Goal: Task Accomplishment & Management: Use online tool/utility

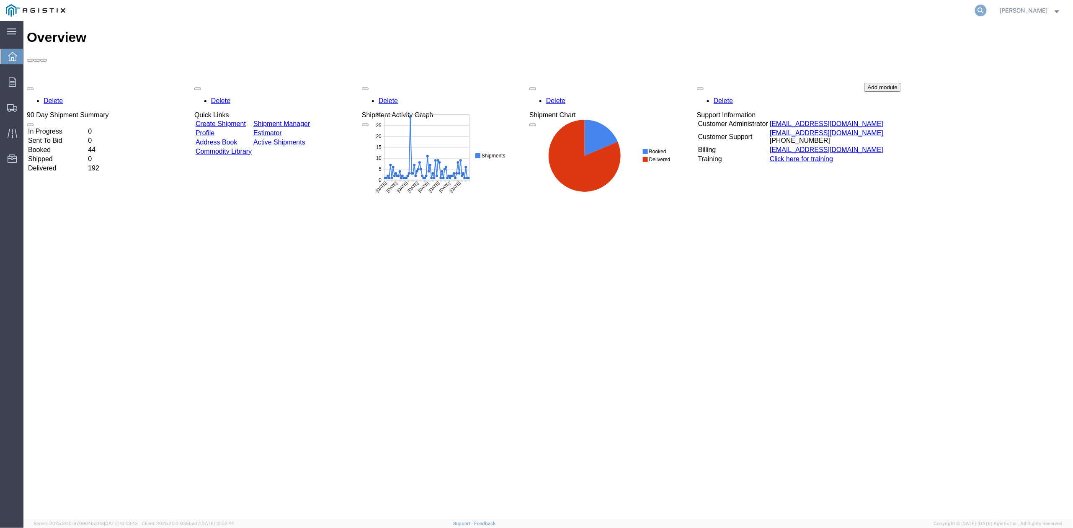
click at [980, 13] on icon at bounding box center [981, 11] width 12 height 12
paste input "52885363"
click at [983, 11] on icon at bounding box center [981, 11] width 12 height 12
type input "52885363"
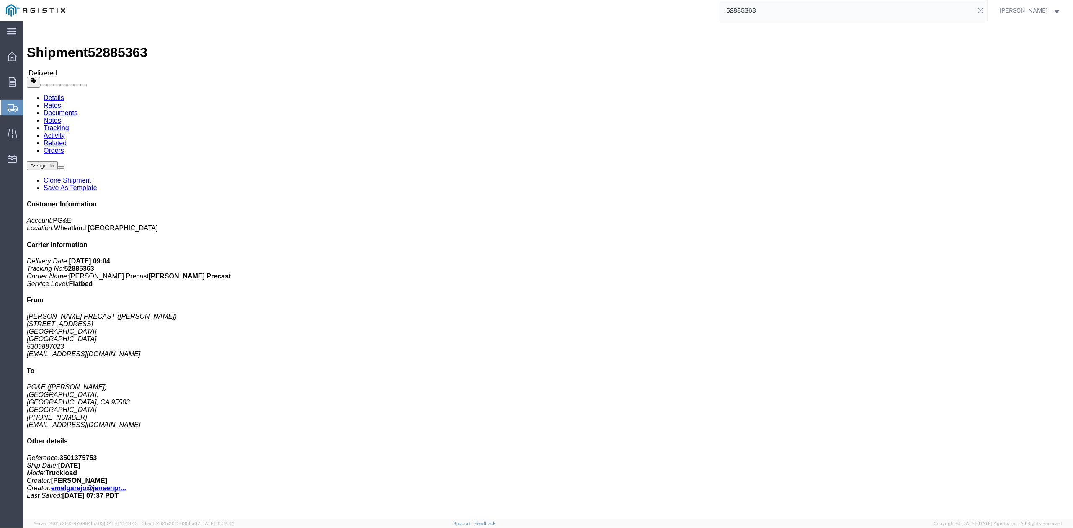
click link "Clone Shipment"
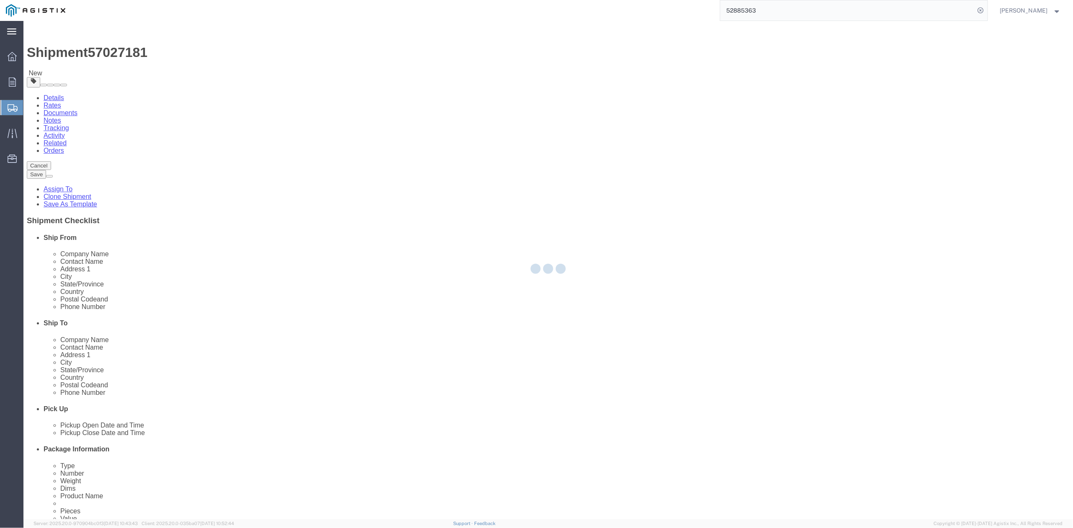
select select
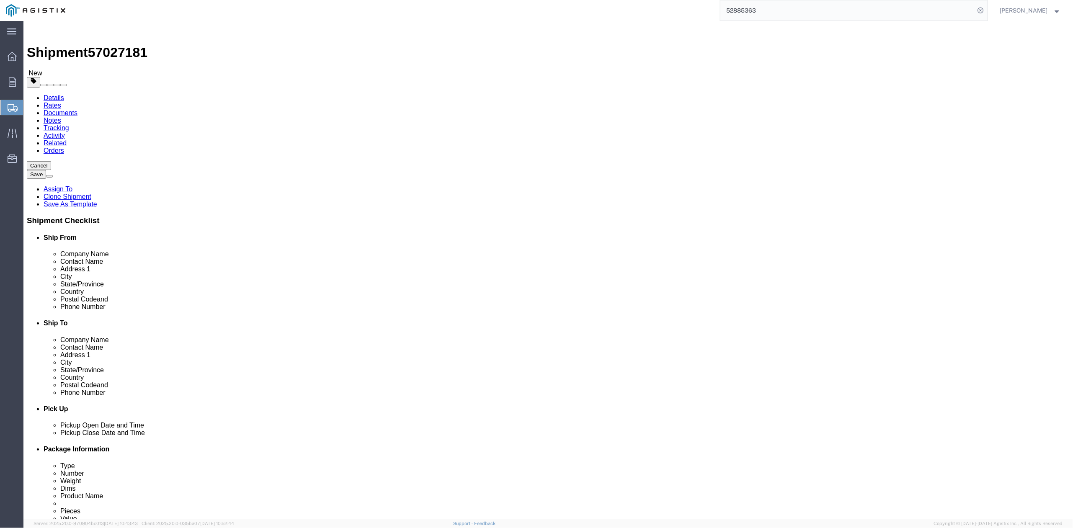
click div "Customer Information"
drag, startPoint x: 658, startPoint y: 262, endPoint x: 585, endPoint y: 263, distance: 72.9
click div "Address [STREET_ADDRESS]"
paste input "[STREET_ADDRESS]"
type input "[STREET_ADDRESS]"
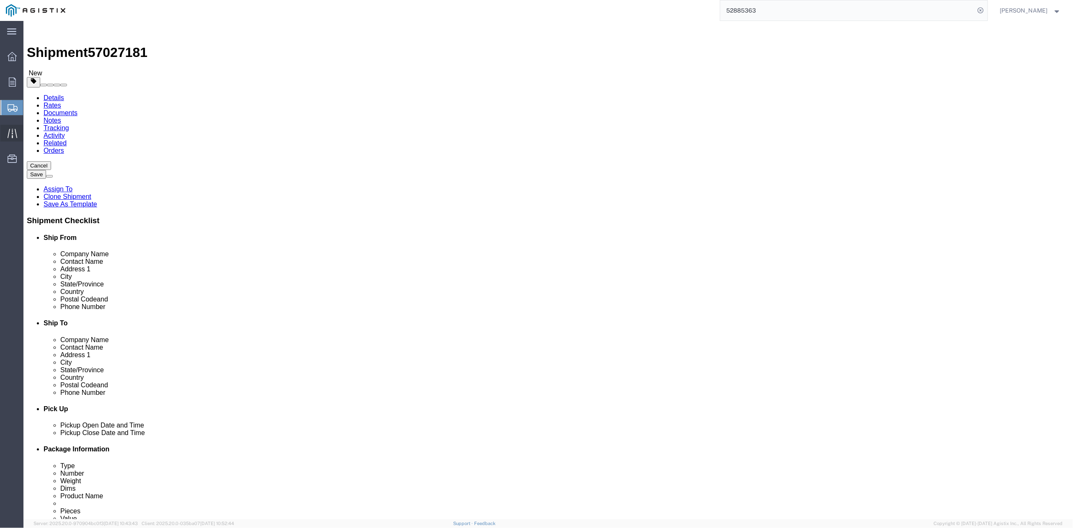
select select
drag, startPoint x: 647, startPoint y: 328, endPoint x: 646, endPoint y: 333, distance: 4.3
click div "Location My Profile Location (OBSOLETE) [PERSON_NAME] SC - GC TRAILER (OBSOLETE…"
click input "95503"
type input "95501"
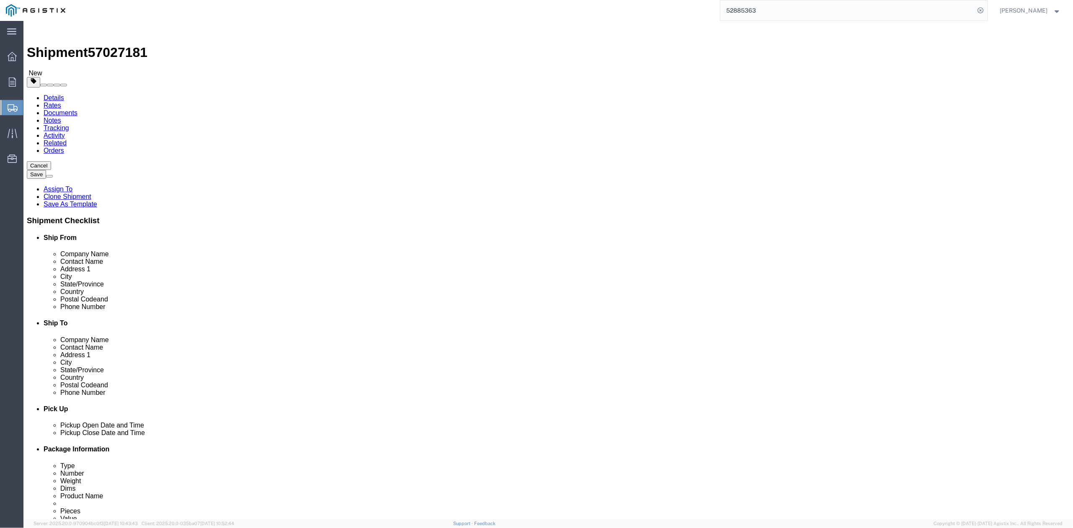
select select
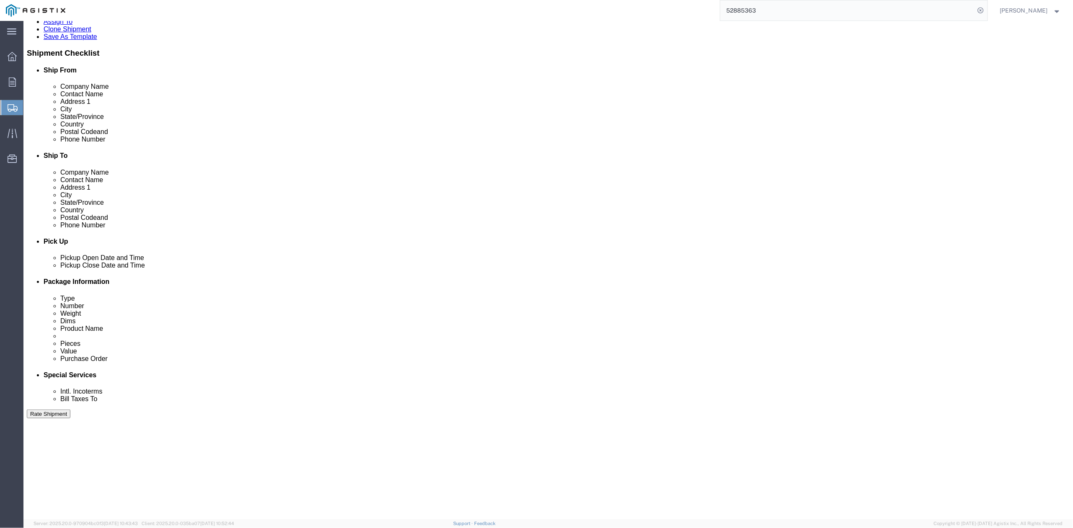
scroll to position [223, 0]
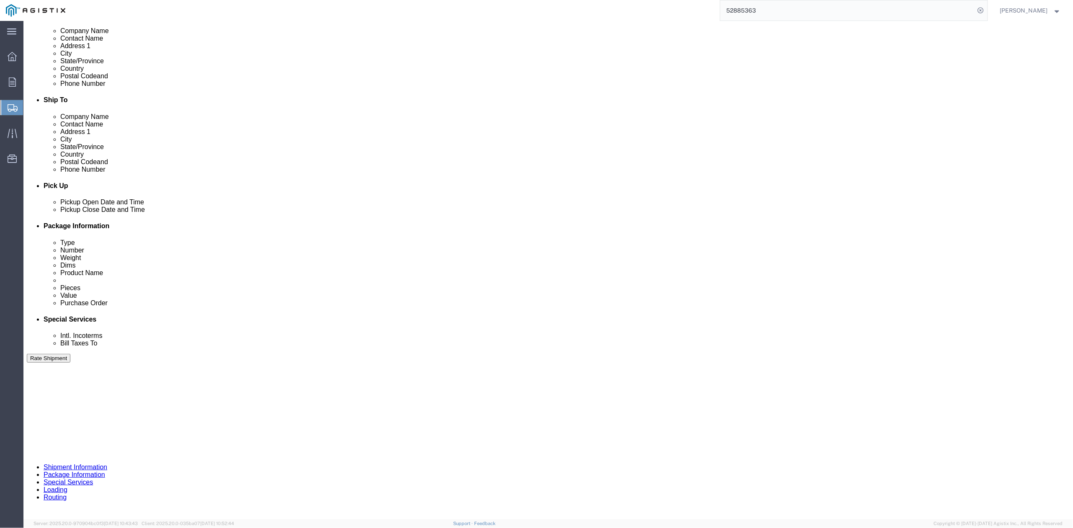
drag, startPoint x: 627, startPoint y: 380, endPoint x: 620, endPoint y: 382, distance: 7.3
click div "Delivery by Date Delivery Start Date Delivery Start Time Deliver Open Date and …"
drag, startPoint x: 96, startPoint y: 420, endPoint x: 93, endPoint y: 410, distance: 10.5
click div "[DATE] 2:05 PM"
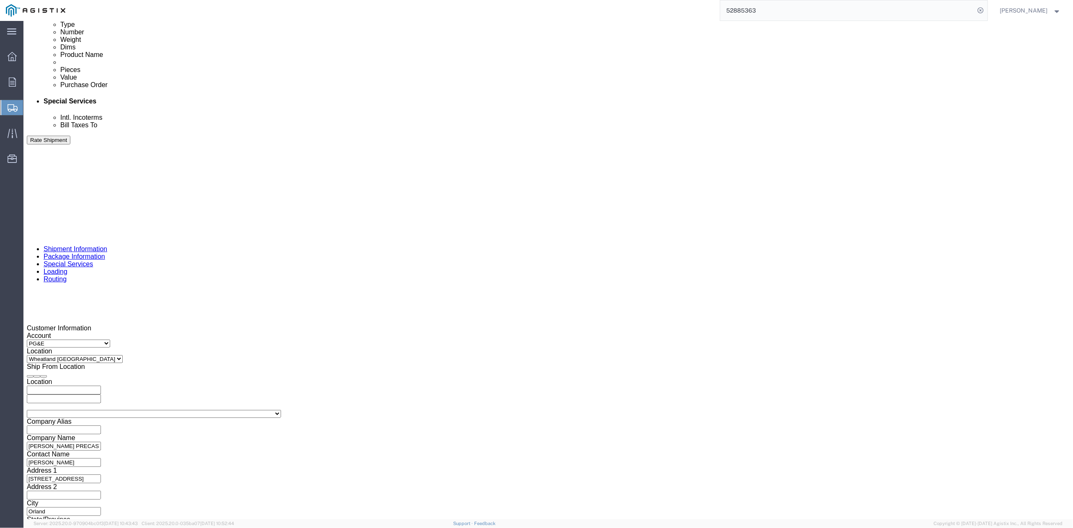
click button "Apply"
click div
click button "Apply"
click div
click button "Apply"
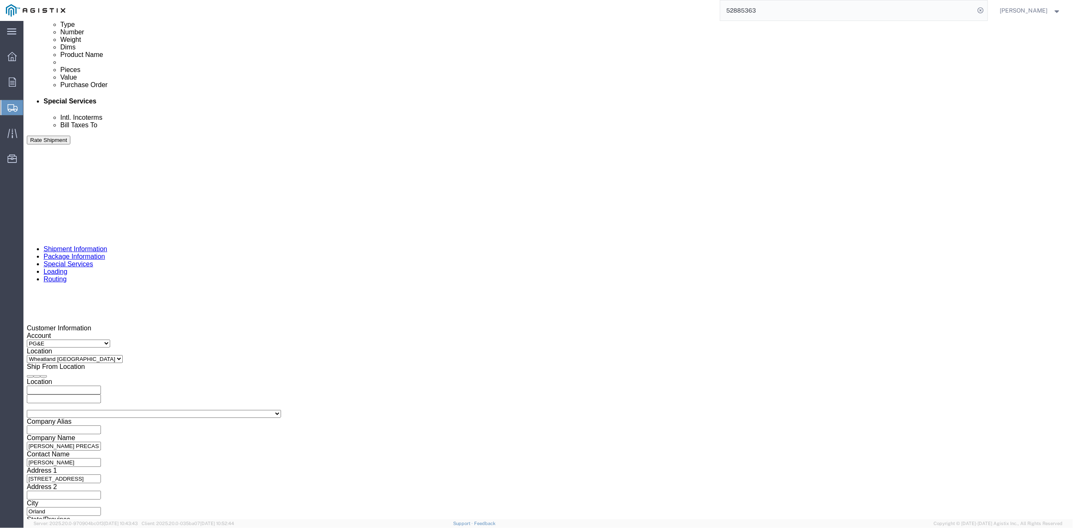
click icon "button"
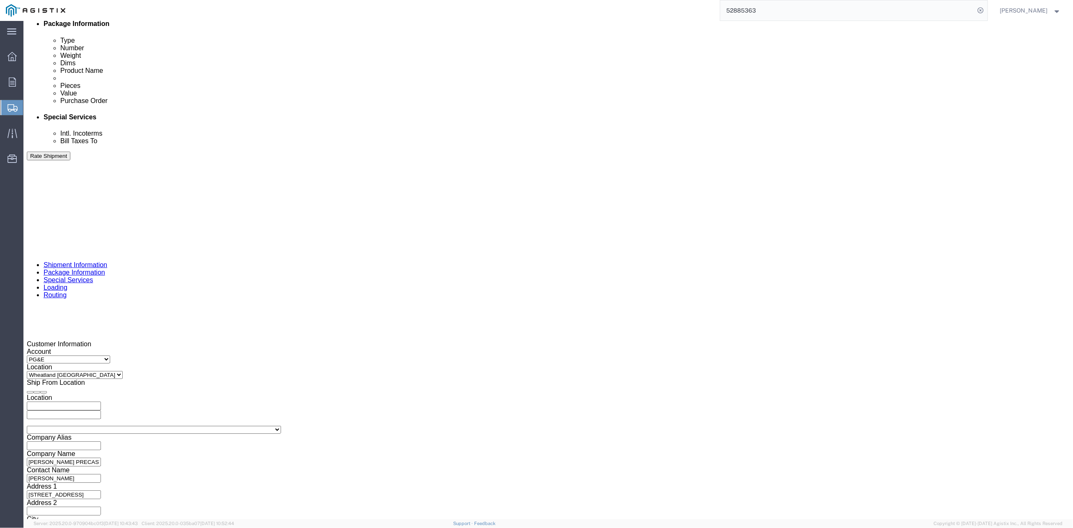
click icon "button"
drag, startPoint x: 587, startPoint y: 349, endPoint x: 530, endPoint y: 330, distance: 60.5
click div "Shipping Mode (Optional) Leg 1 Mode Select Air Less than Truckload Multi-Leg Oc…"
drag, startPoint x: 198, startPoint y: 296, endPoint x: 135, endPoint y: 293, distance: 62.9
click div "Select Account Type Activity ID Airline Appointment Number ASN Batch Request # …"
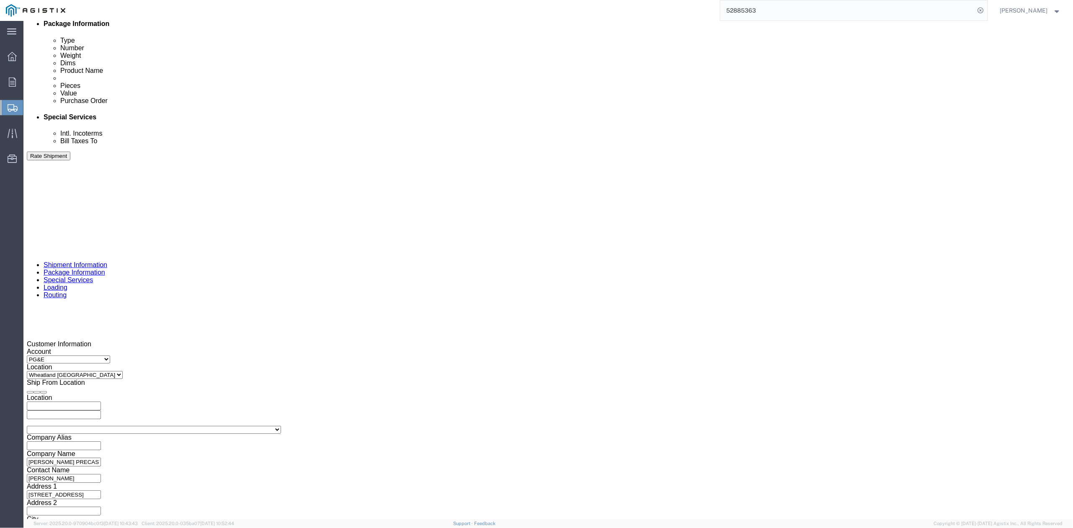
paste input "424110"
type input "3501424110"
click div "Customer Information Account Select [PERSON_NAME] PRECAST PG&E Location Select …"
drag, startPoint x: 498, startPoint y: 294, endPoint x: 428, endPoint y: 295, distance: 70.4
click div "Select Account Type Activity ID Airline Appointment Number ASN Batch Request # …"
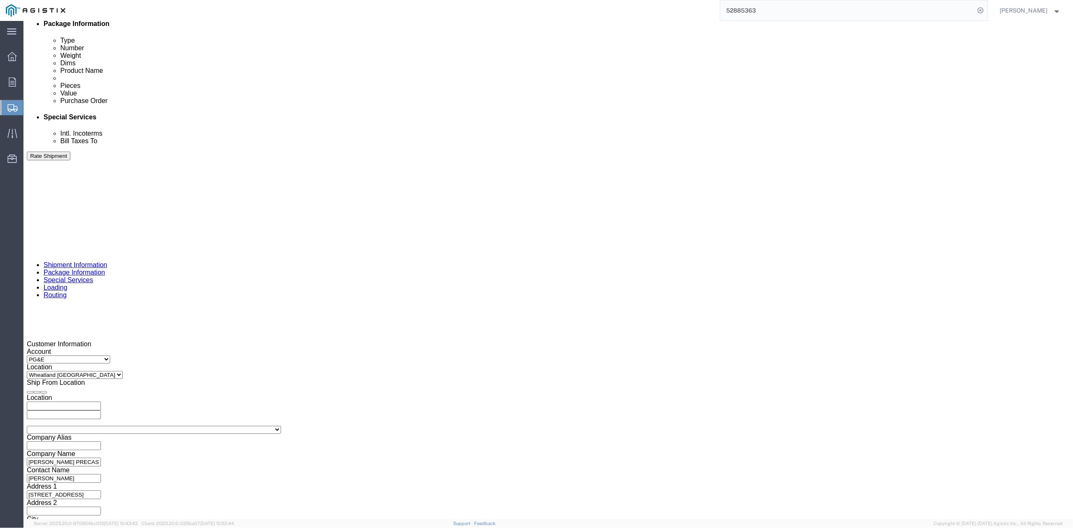
paste input "414220"
type input "414220"
click div "Select Account Type Activity ID Airline Appointment Number ASN Batch Request # …"
click button "Continue"
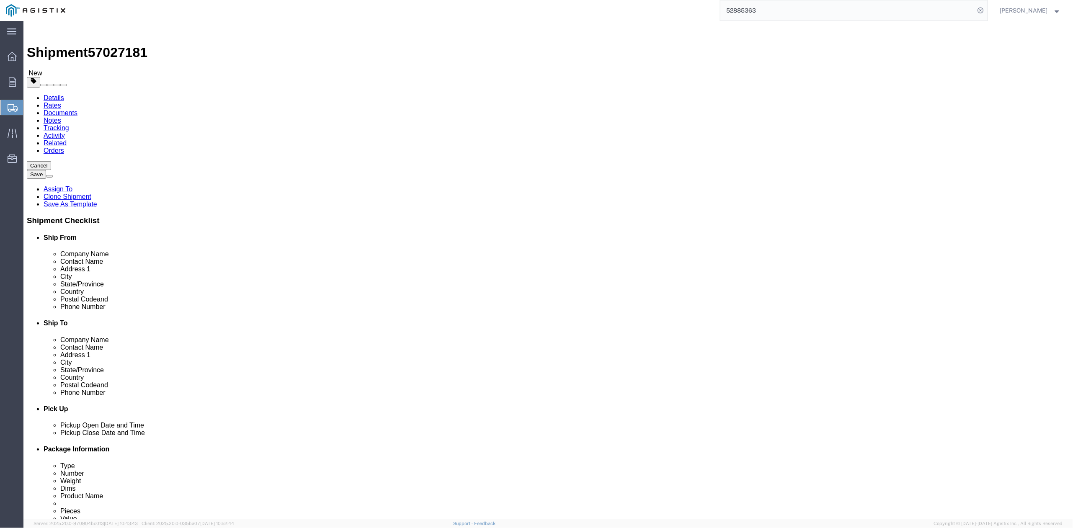
drag, startPoint x: 185, startPoint y: 197, endPoint x: 148, endPoint y: 193, distance: 36.6
click div "Dimensions Length 48.00 x Width 78.00 x Height 60.00 Select cm ft in"
type input "36"
drag, startPoint x: 216, startPoint y: 196, endPoint x: 203, endPoint y: 199, distance: 13.6
click div "Length 36 x Width 78.00 x Height 60.00 Select cm ft in"
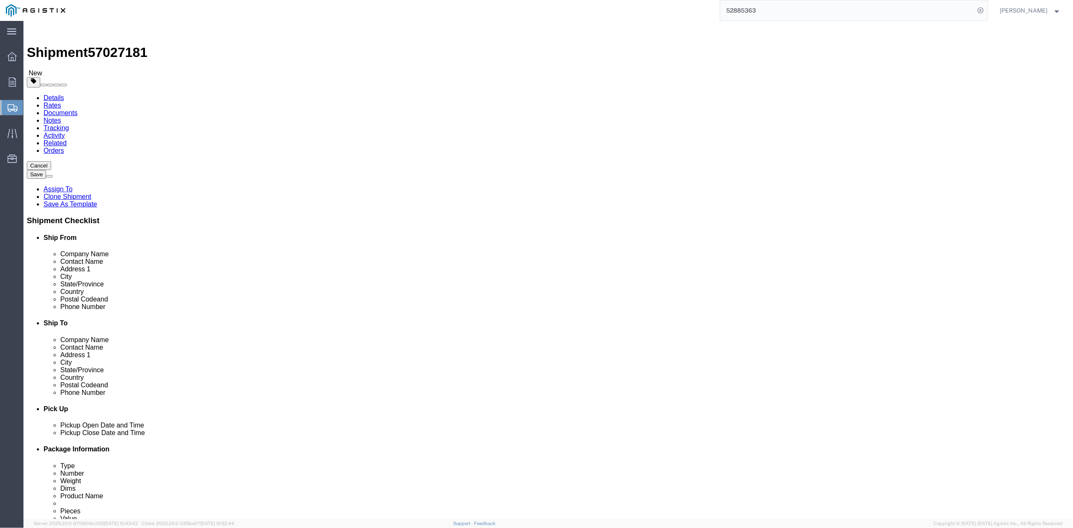
click input "78.00"
drag, startPoint x: 233, startPoint y: 193, endPoint x: 211, endPoint y: 194, distance: 21.8
click div "Length 36 x Width 78.00 x Height 60.00 Select cm ft in"
type input "60"
click div "Package Type Select Bulk Bundle(s) Cardboard Box(es) Carton(s) Crate(s) Drum(s)…"
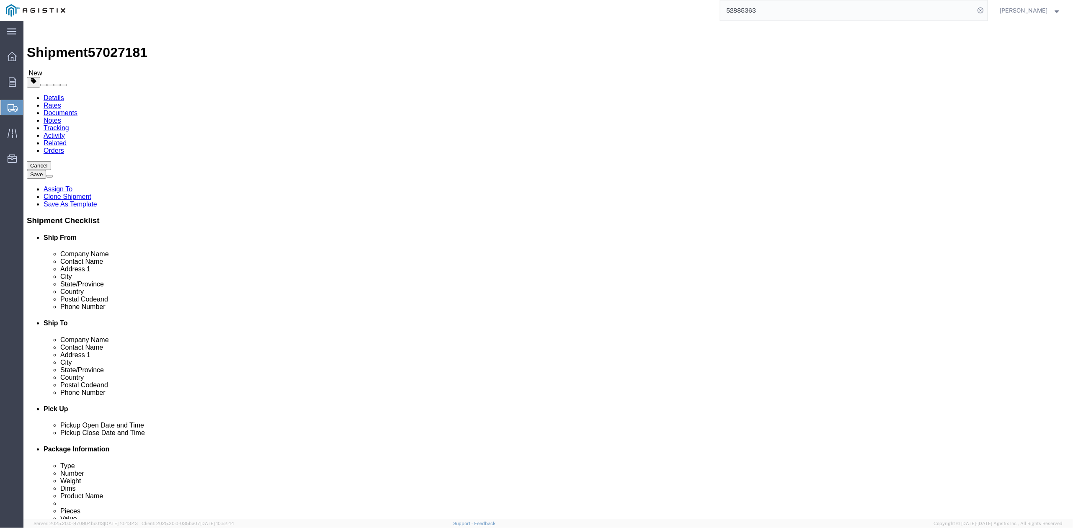
drag, startPoint x: 319, startPoint y: 195, endPoint x: 273, endPoint y: 194, distance: 45.7
click div "Length 36 x Width 60 x Height 60.00 Select cm ft in"
click div "1 x Pallet(s) Standard (Not Stackable) Package Type Select Bulk Bundle(s) Cardb…"
drag, startPoint x: 308, startPoint y: 196, endPoint x: 273, endPoint y: 203, distance: 35.9
click div "Package Type Select Bulk Bundle(s) Cardboard Box(es) Carton(s) Crate(s) Drum(s)…"
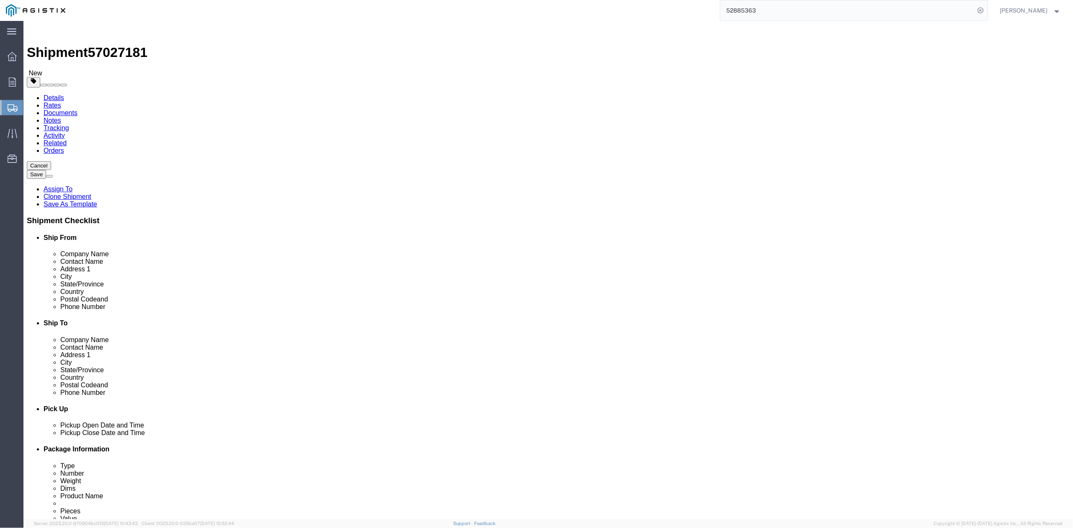
drag, startPoint x: 300, startPoint y: 193, endPoint x: 273, endPoint y: 198, distance: 27.3
click div "Length 36 x Width 60 x Height 54 Select cm ft in"
type input "42"
click dd "1.00 USD"
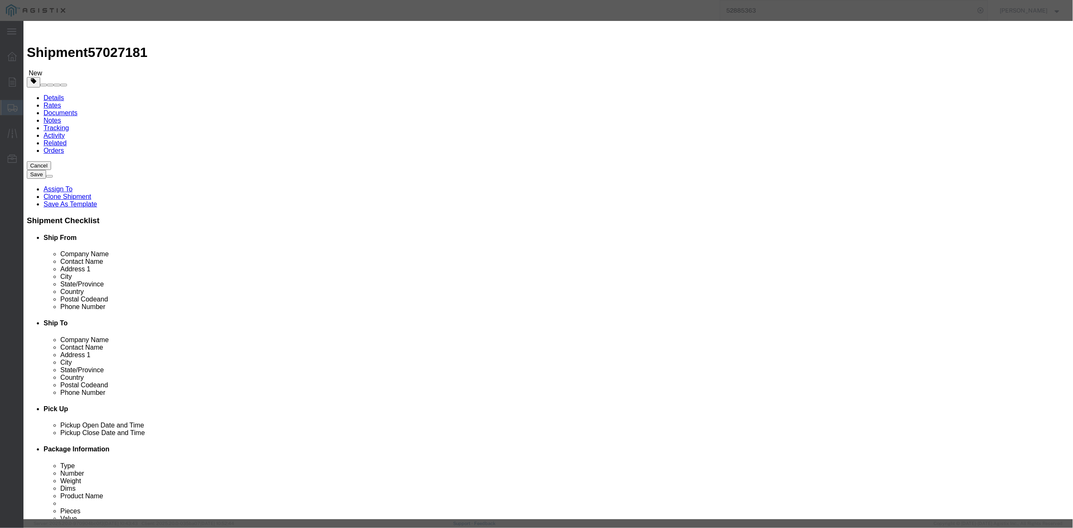
drag, startPoint x: 444, startPoint y: 64, endPoint x: 364, endPoint y: 66, distance: 80.4
click div "Product Name Precast Assembly"
type input "P"
click input "# 5 PRECAST ASSEMBLY"
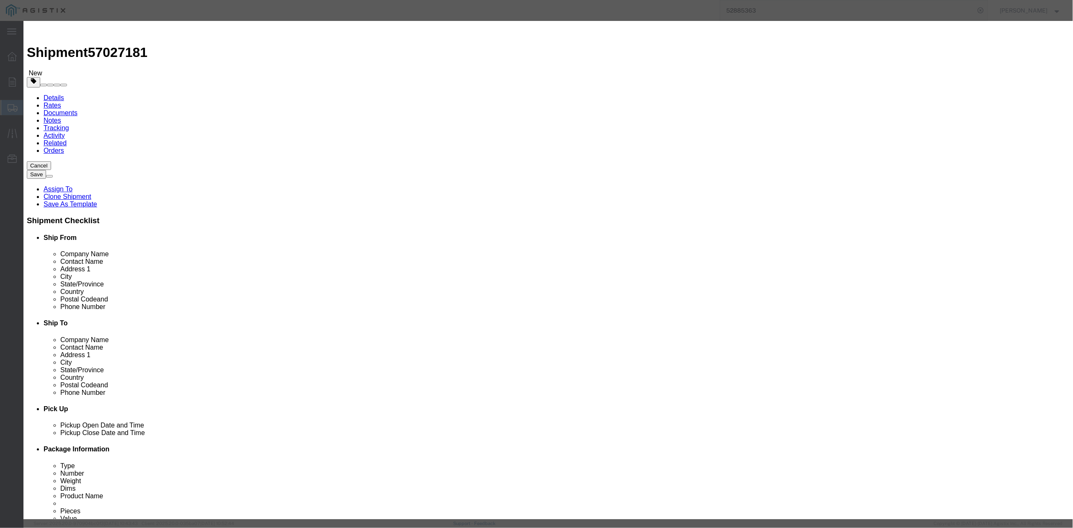
click input "# 5 PRECAST ASSEMBLY"
type input "# 5 HVT PRECAST ASSEMBLY"
drag, startPoint x: 406, startPoint y: 152, endPoint x: 397, endPoint y: 154, distance: 8.9
click input "(04-1495)"
drag, startPoint x: 654, startPoint y: 378, endPoint x: 576, endPoint y: 315, distance: 100.3
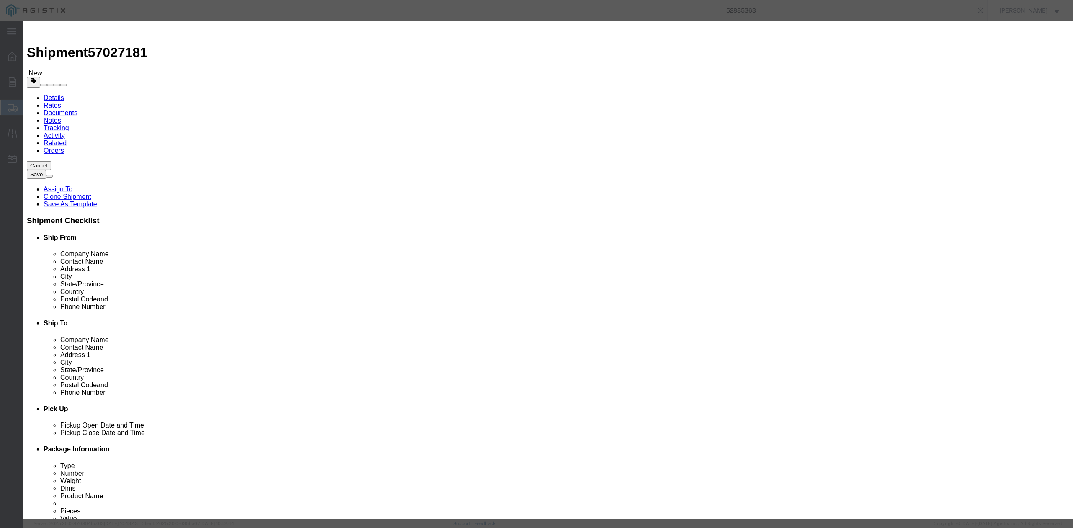
click div
click input "(04-1495)"
click div "Save & Add Another Save & Close Close"
click input "(04-16)"
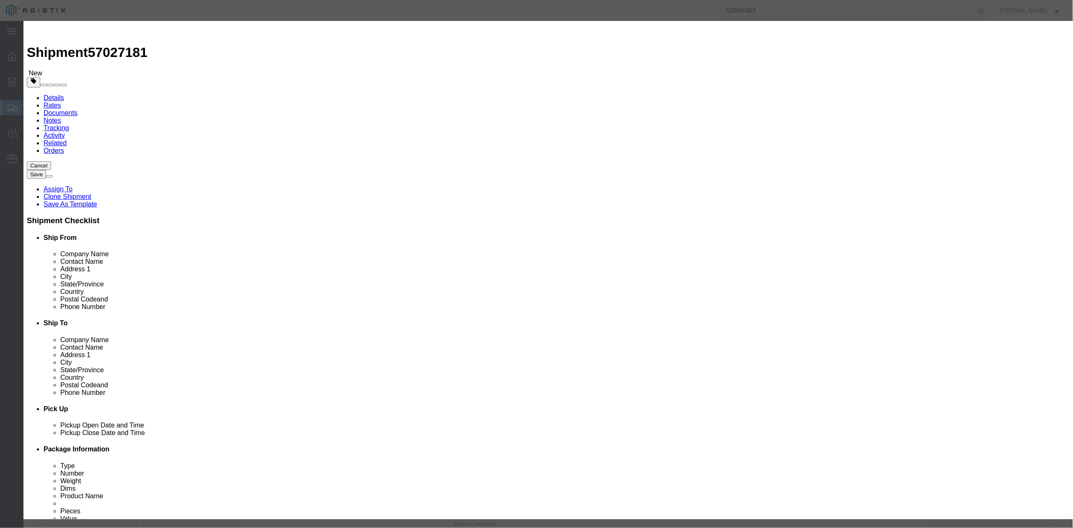
type input "(04-1612)"
click button "Save & Close"
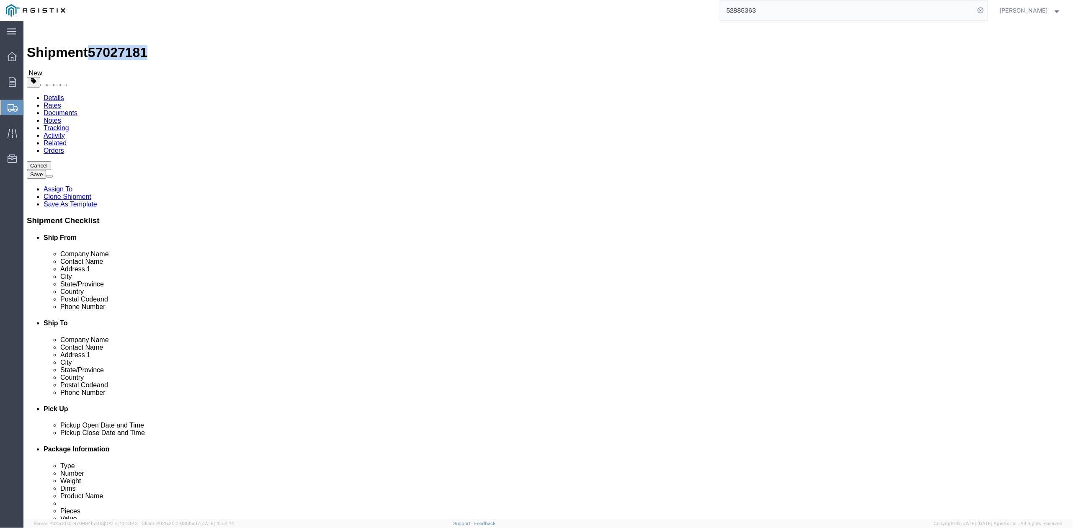
drag, startPoint x: 116, startPoint y: 13, endPoint x: 72, endPoint y: 13, distance: 43.1
click div "Shipment 57027181 New"
copy span "57027181"
click button "Continue"
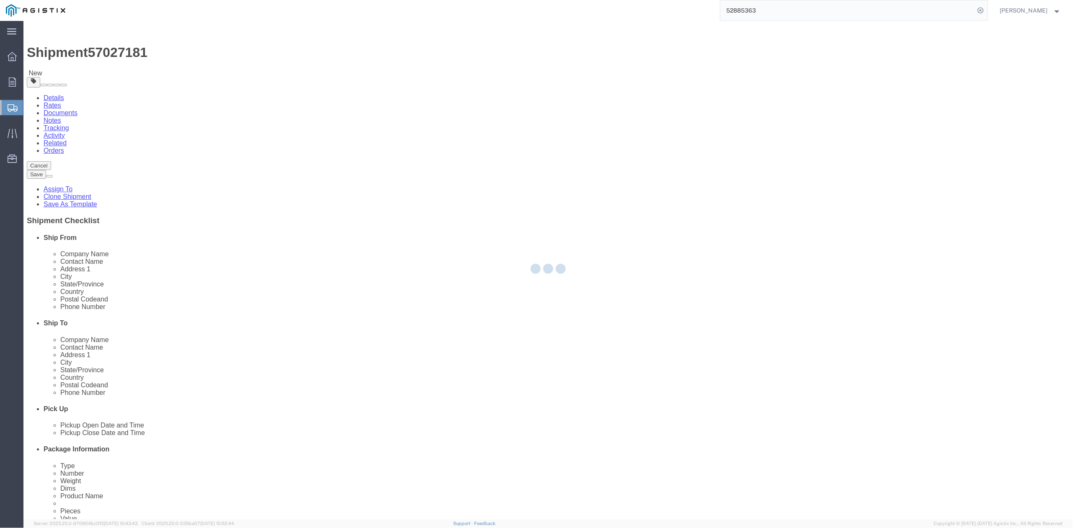
select select
select select "COSTCENTER"
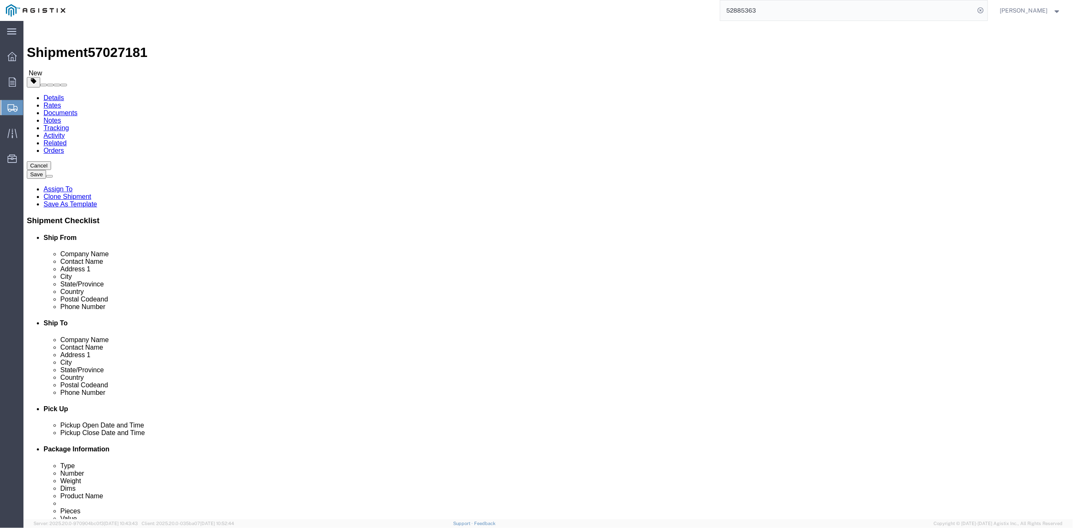
click div "Billing"
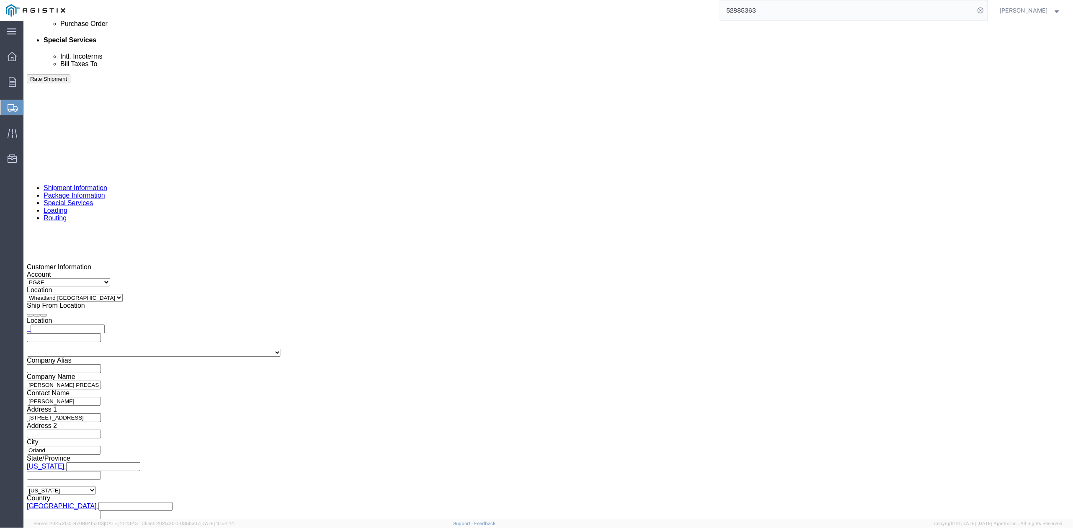
scroll to position [631, 0]
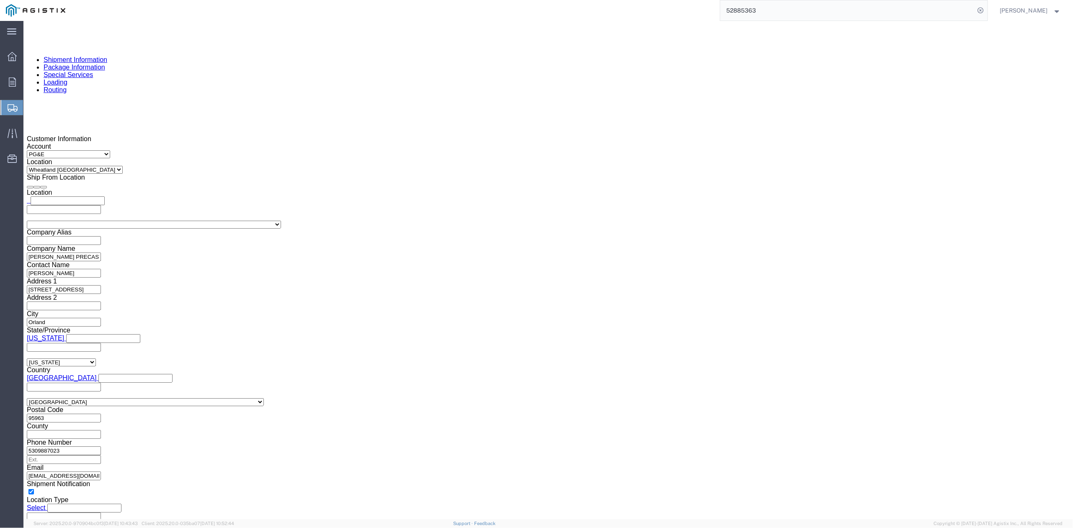
click button "Rate Shipment"
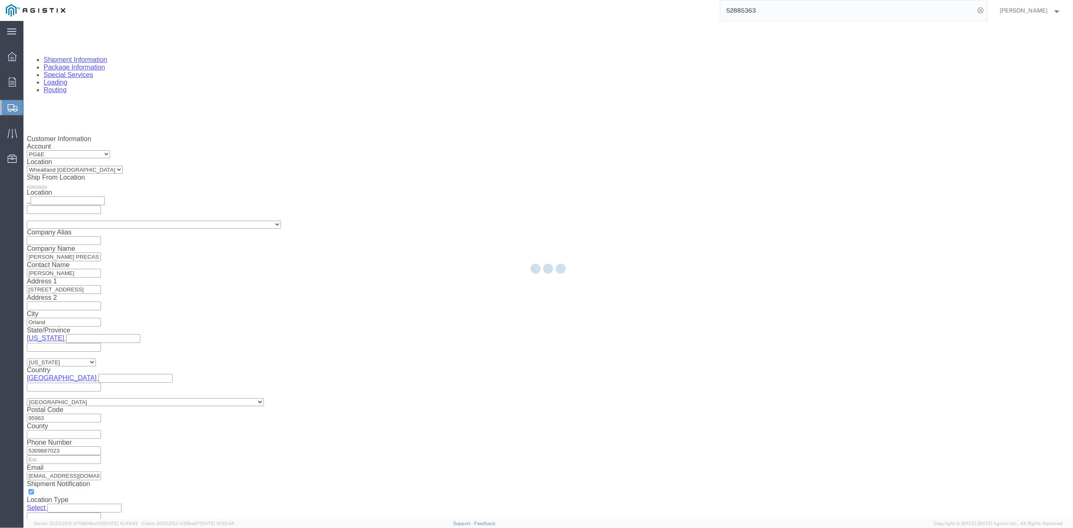
click at [787, 61] on div at bounding box center [548, 270] width 1050 height 498
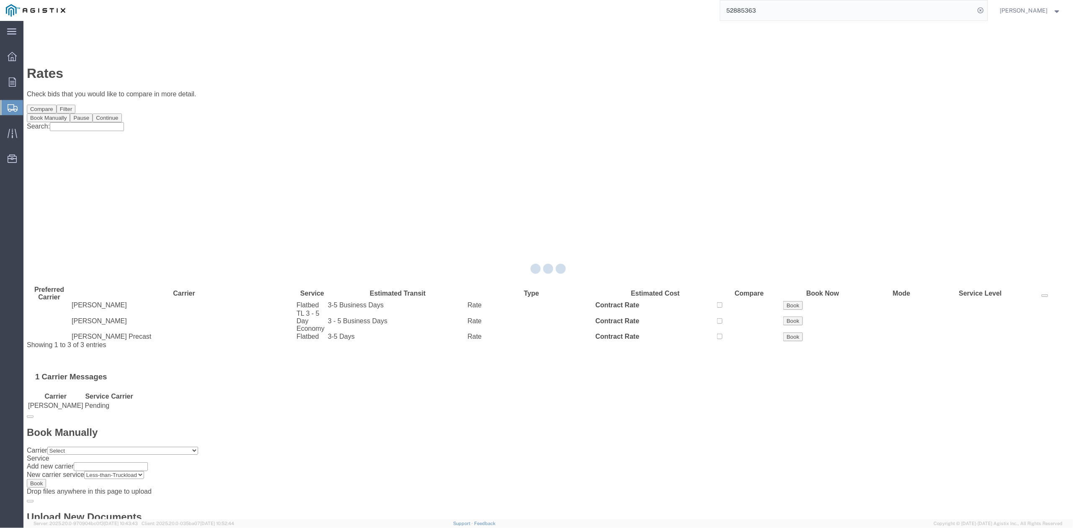
scroll to position [0, 0]
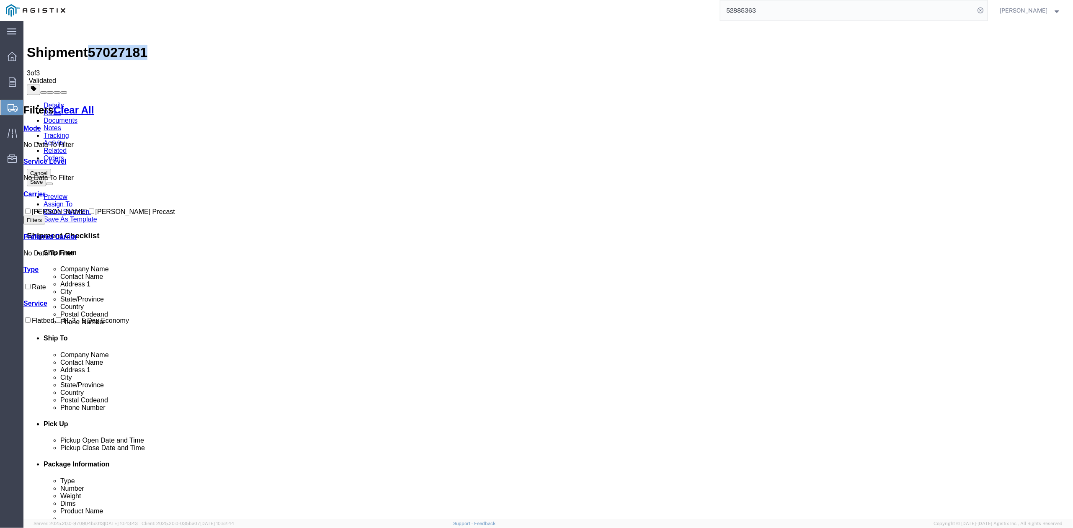
drag, startPoint x: 94, startPoint y: 26, endPoint x: 136, endPoint y: 26, distance: 42.3
click at [136, 44] on span "57027181" at bounding box center [117, 51] width 59 height 15
copy span "57027181"
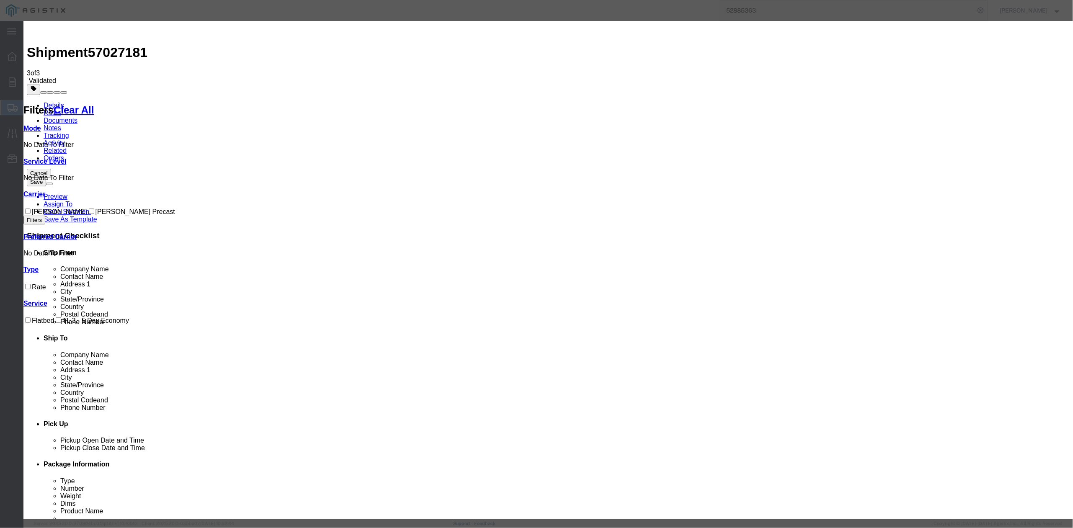
drag, startPoint x: 464, startPoint y: 75, endPoint x: 378, endPoint y: 82, distance: 85.7
paste input "57027181"
type input "57027181"
